Goal: Check status: Check status

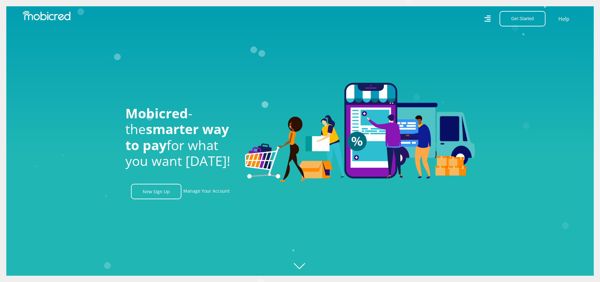
scroll to position [0, 421]
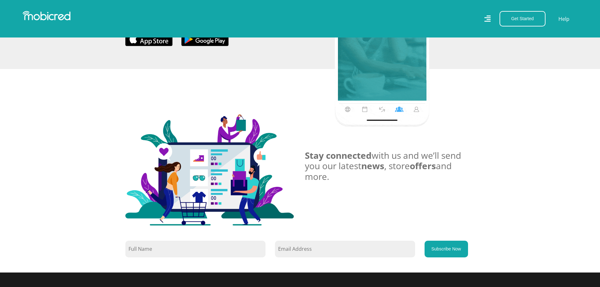
scroll to position [409, 0]
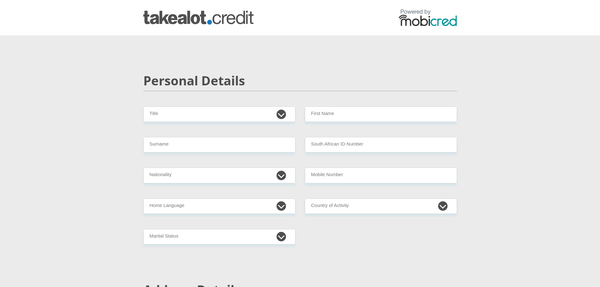
drag, startPoint x: 54, startPoint y: 108, endPoint x: 53, endPoint y: 55, distance: 52.3
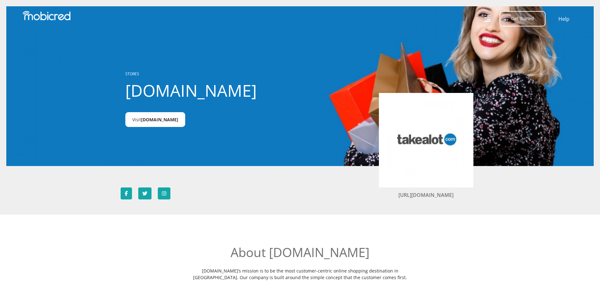
click at [161, 119] on span "[DOMAIN_NAME]" at bounding box center [159, 119] width 37 height 6
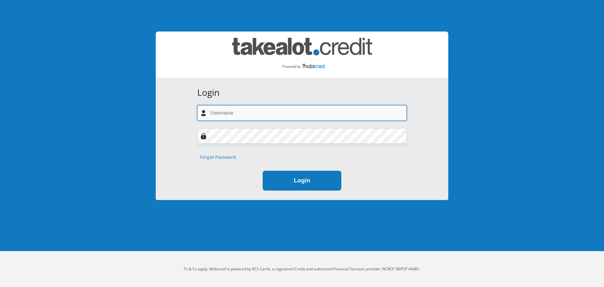
type input "[EMAIL_ADDRESS][DOMAIN_NAME]"
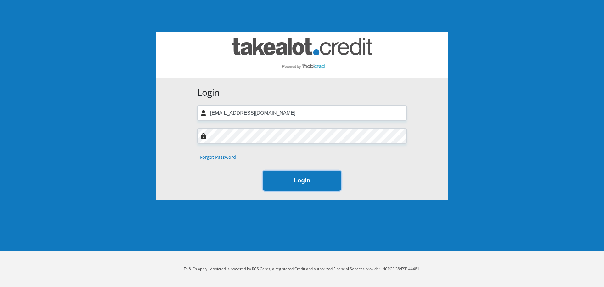
click at [309, 188] on button "Login" at bounding box center [302, 181] width 79 height 20
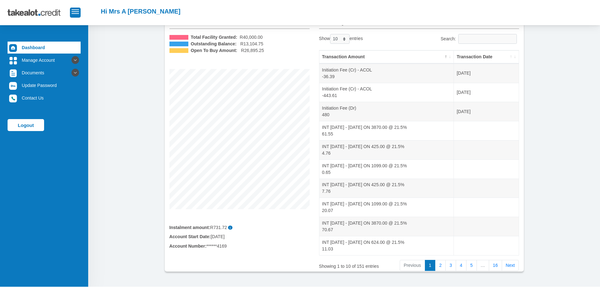
scroll to position [63, 0]
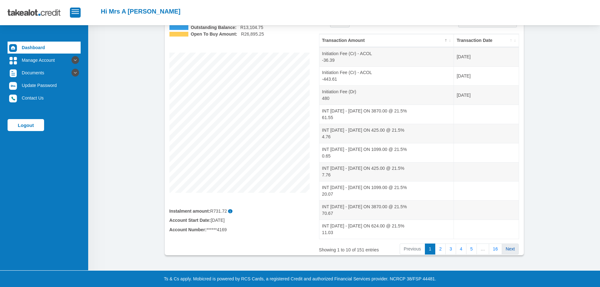
click at [511, 253] on link "Next" at bounding box center [510, 248] width 17 height 11
click at [497, 247] on link "16" at bounding box center [495, 248] width 13 height 11
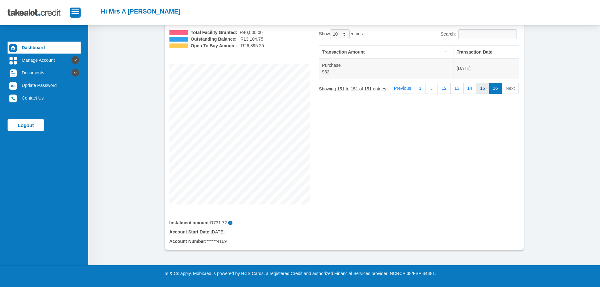
click at [484, 86] on link "15" at bounding box center [482, 88] width 13 height 11
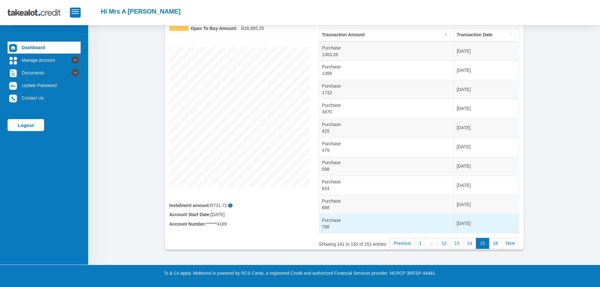
scroll to position [37, 0]
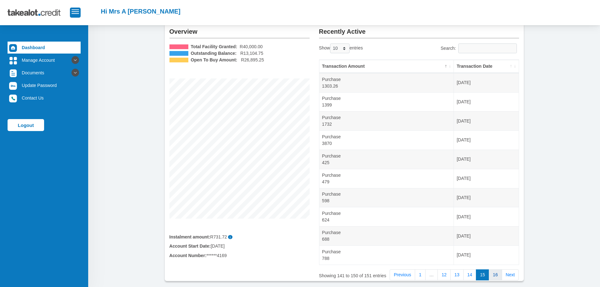
click at [496, 275] on link "16" at bounding box center [495, 274] width 13 height 11
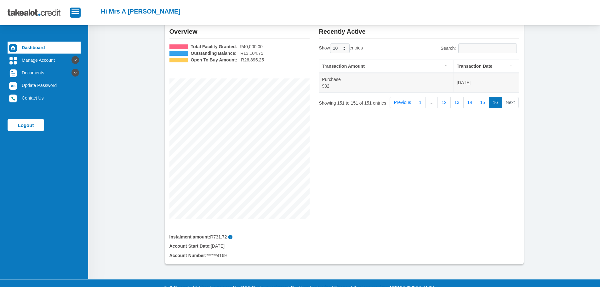
click at [468, 65] on th "Transaction Date" at bounding box center [486, 66] width 65 height 13
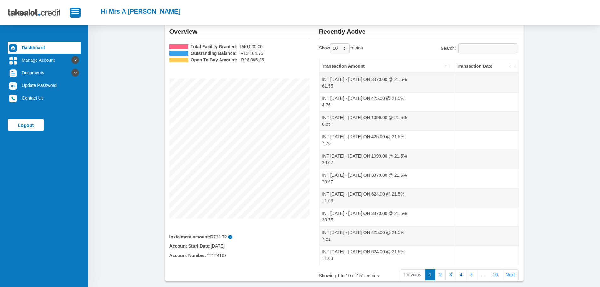
click at [468, 65] on th "Transaction Date" at bounding box center [486, 66] width 65 height 13
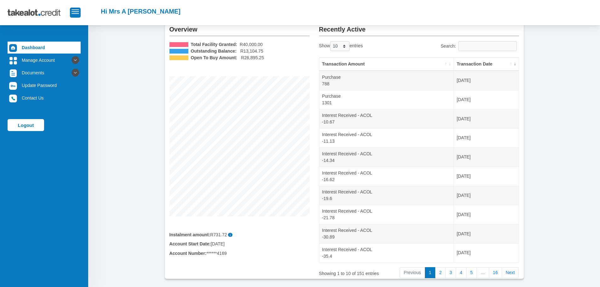
scroll to position [0, 0]
